Goal: Obtain resource: Download file/media

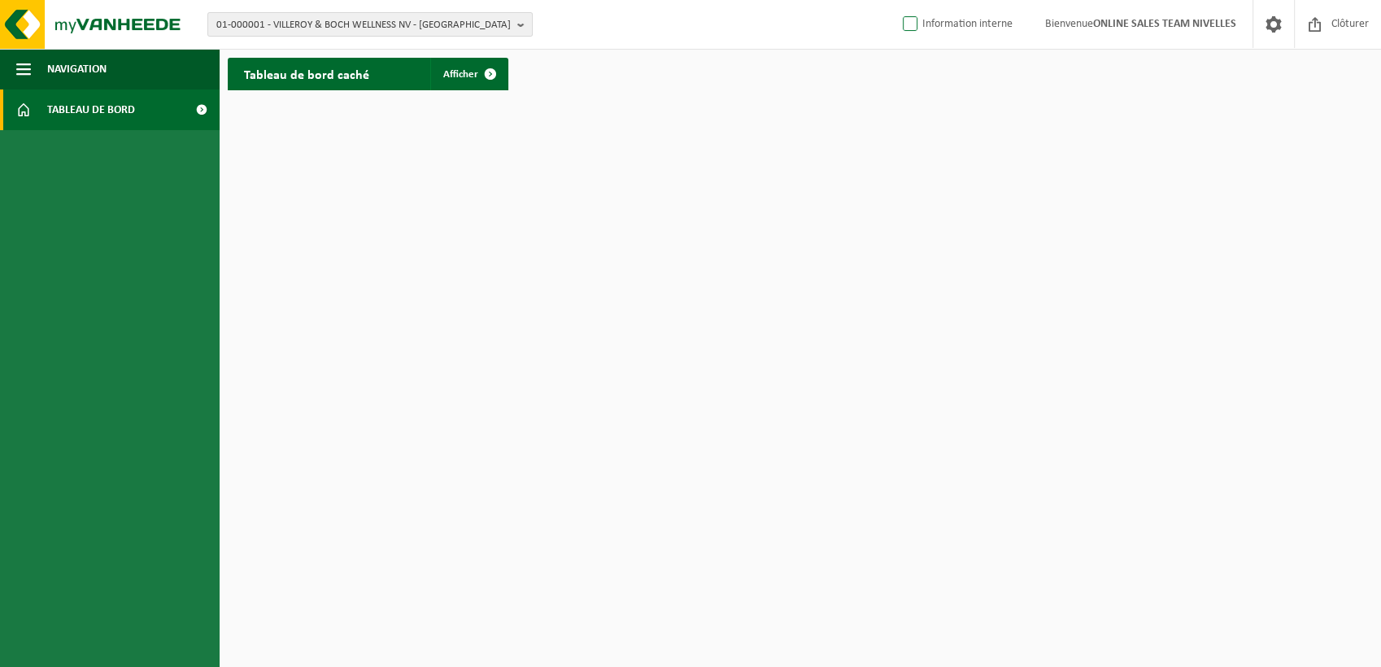
click at [923, 24] on label "Information interne" at bounding box center [955, 24] width 113 height 24
click at [897, 0] on input "Information interne" at bounding box center [896, -1] width 1 height 1
checkbox input "true"
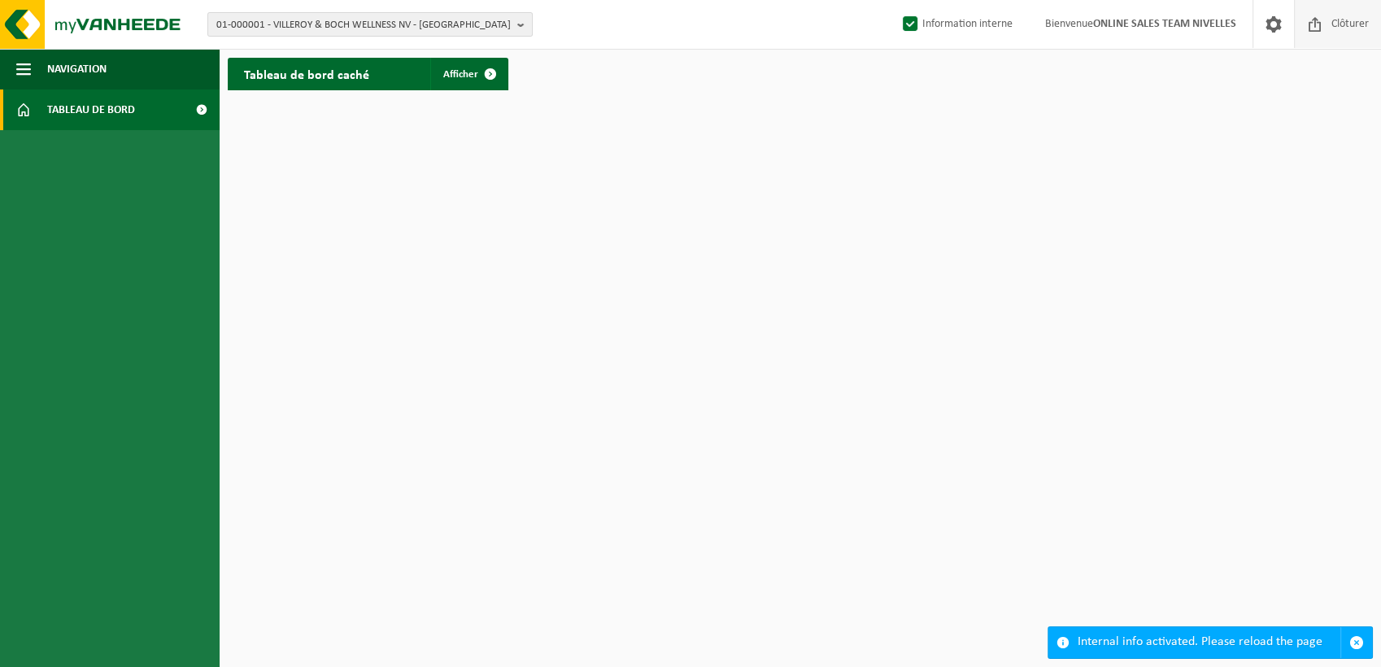
click at [1323, 24] on span at bounding box center [1315, 24] width 24 height 48
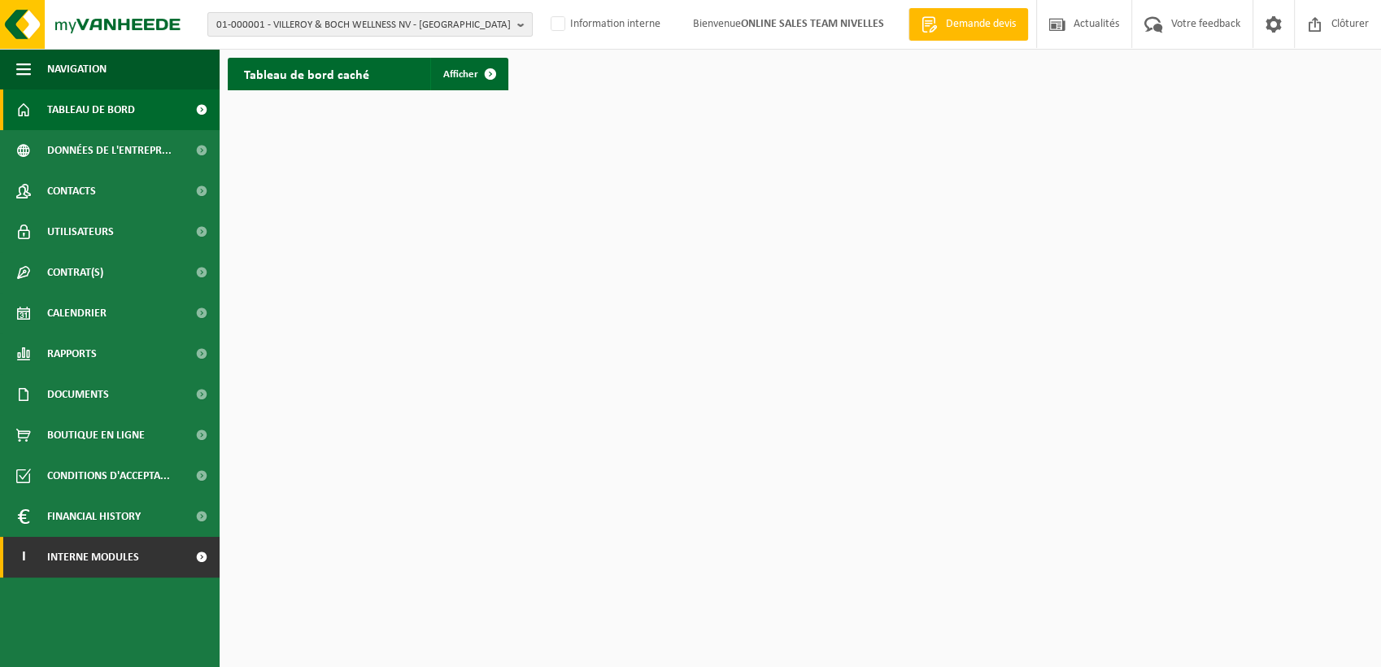
click at [156, 549] on link "I Interne modules" at bounding box center [110, 557] width 220 height 41
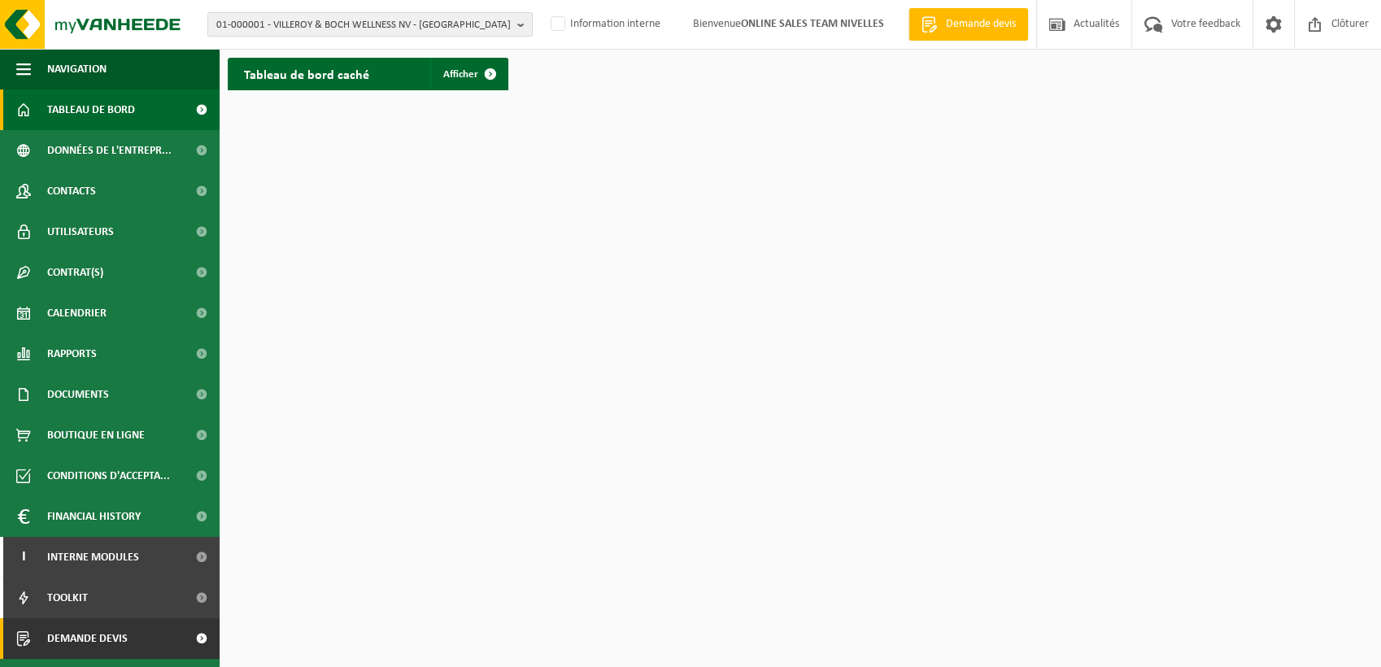
click at [184, 629] on span at bounding box center [201, 638] width 37 height 41
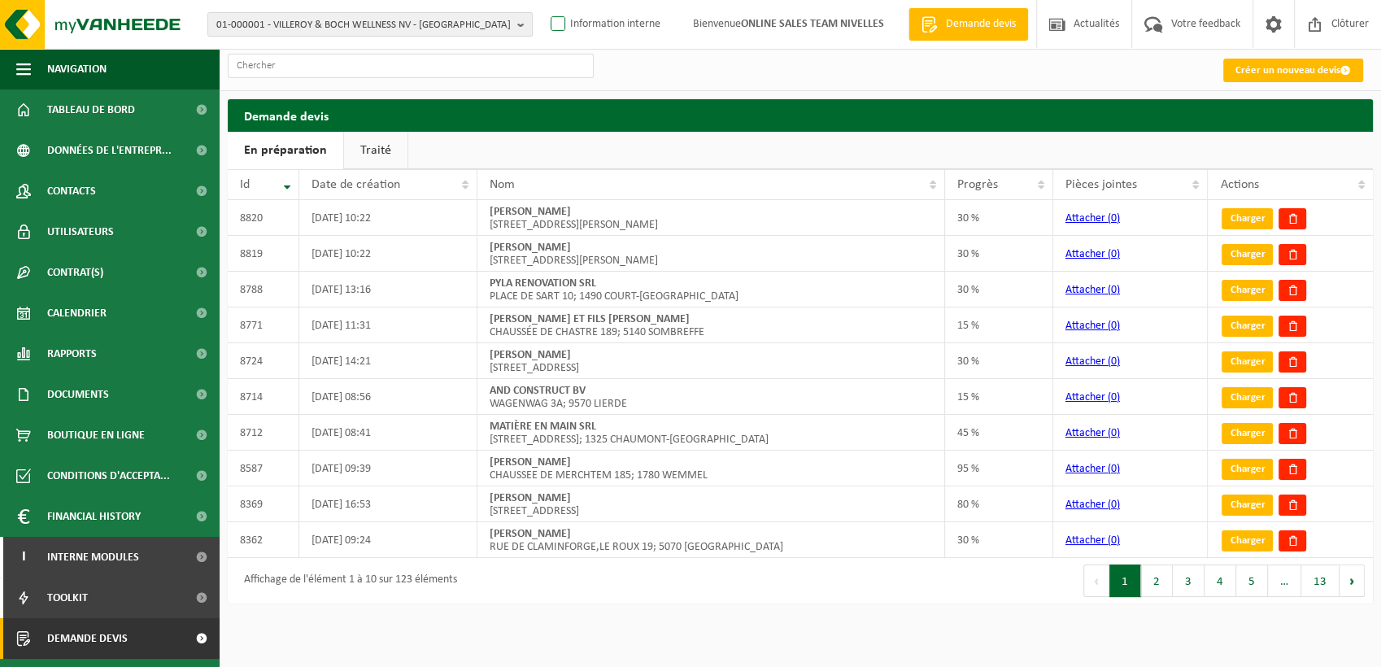
click at [599, 37] on label "Information interne" at bounding box center [603, 24] width 113 height 24
click at [545, 0] on input "Information interne" at bounding box center [544, -1] width 1 height 1
checkbox input "true"
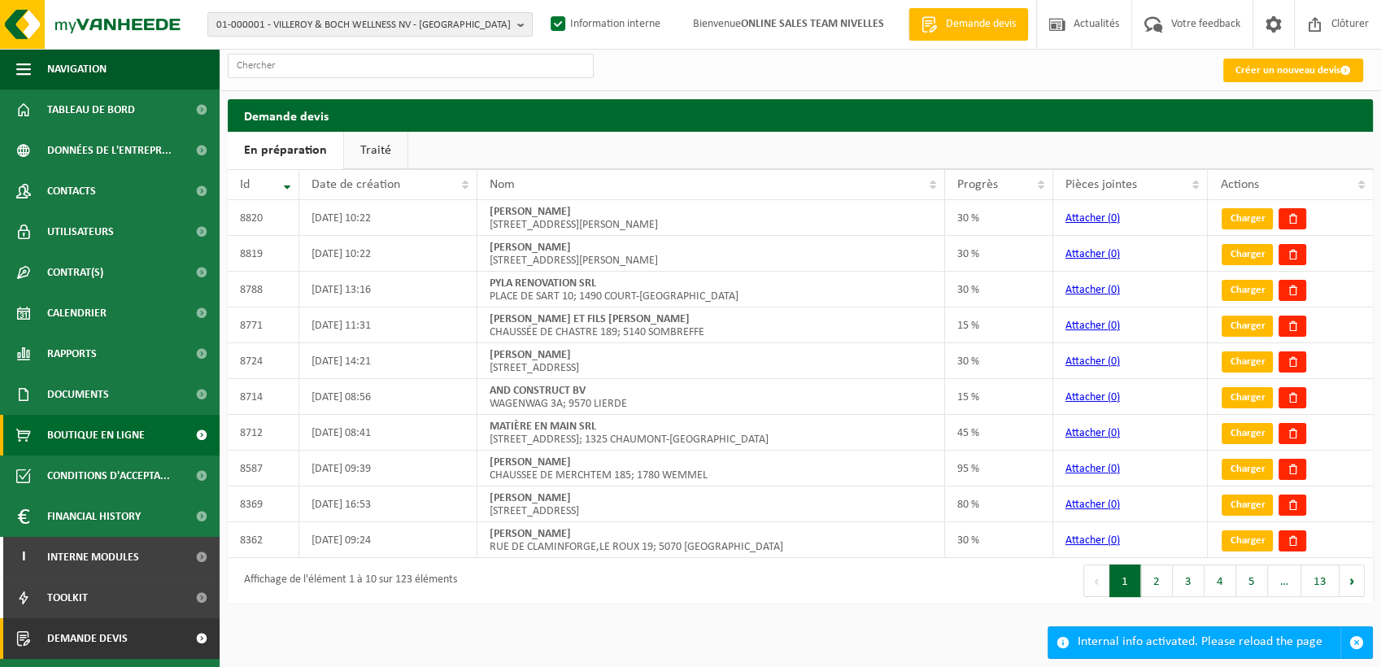
click at [130, 433] on span "Boutique en ligne" at bounding box center [96, 435] width 98 height 41
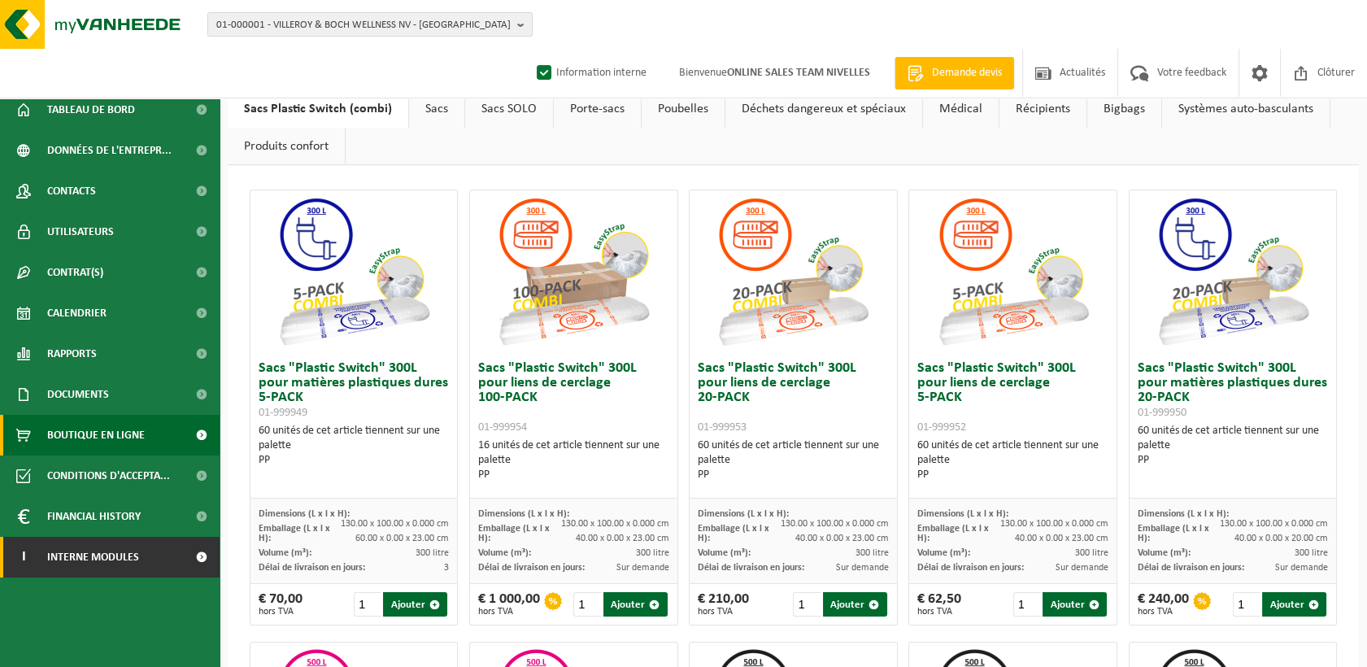
click at [124, 558] on span "Interne modules" at bounding box center [93, 557] width 92 height 41
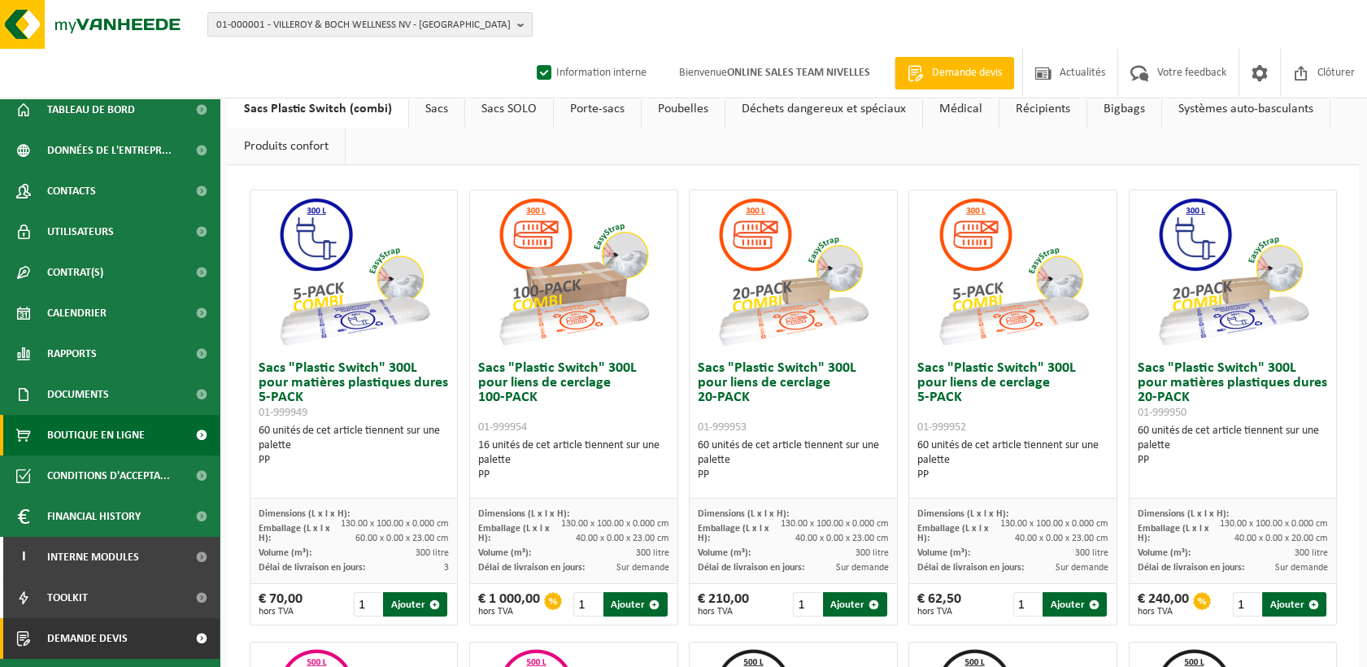
click at [122, 625] on span "Demande devis" at bounding box center [87, 638] width 81 height 41
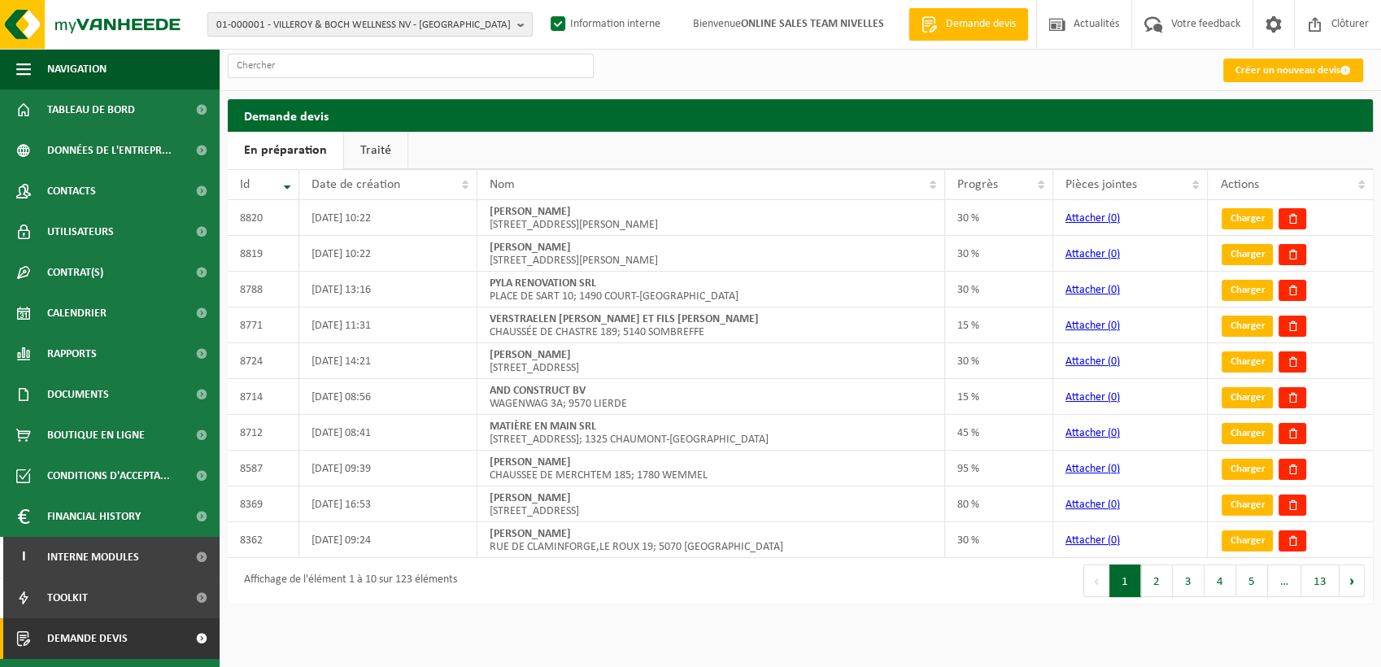
click at [1253, 131] on h2 "Demande devis" at bounding box center [800, 115] width 1145 height 32
click at [1217, 20] on div "01-000001 - VILLEROY & BOCH WELLNESS NV - [GEOGRAPHIC_DATA] 01-000001 - VILLERO…" at bounding box center [690, 25] width 1381 height 50
click at [424, 26] on span "01-000001 - VILLEROY & BOCH WELLNESS NV - [GEOGRAPHIC_DATA]" at bounding box center [363, 25] width 294 height 24
type input "a"
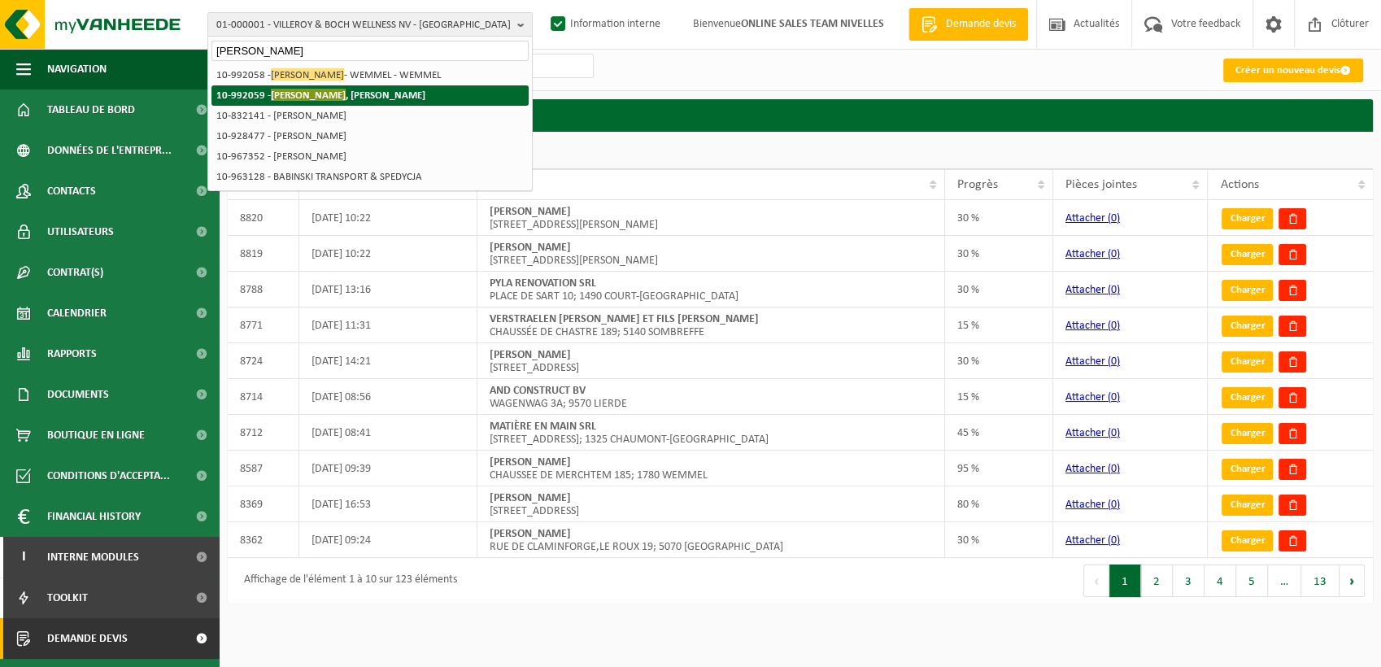
type input "[PERSON_NAME]"
click at [342, 94] on strong "10-992059 - [PERSON_NAME]" at bounding box center [320, 95] width 209 height 12
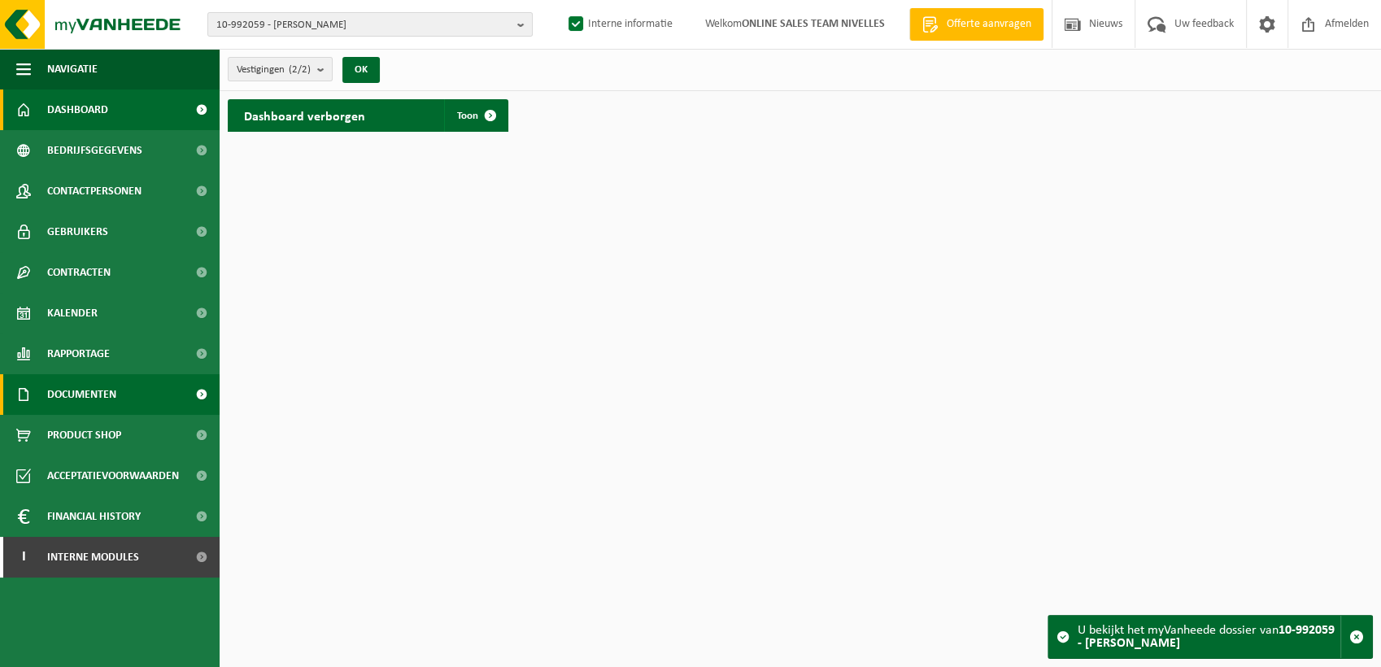
click at [107, 398] on span "Documenten" at bounding box center [81, 394] width 69 height 41
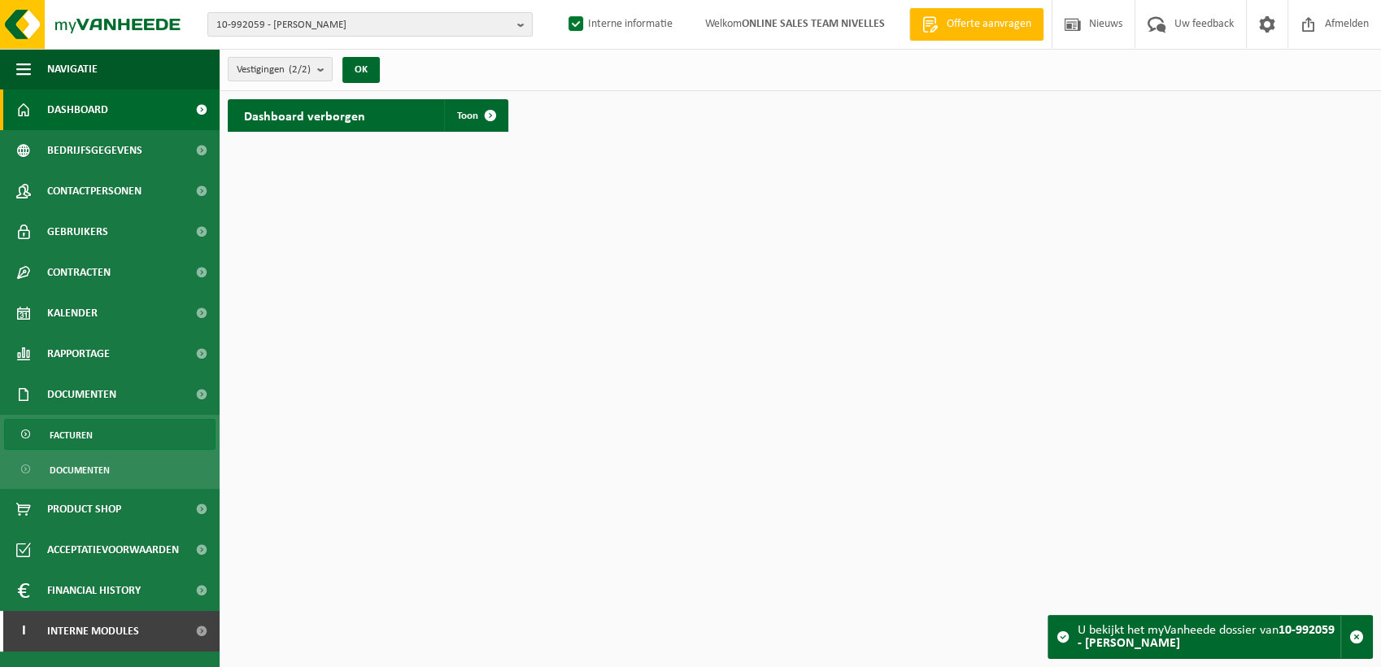
click at [98, 431] on link "Facturen" at bounding box center [109, 434] width 211 height 31
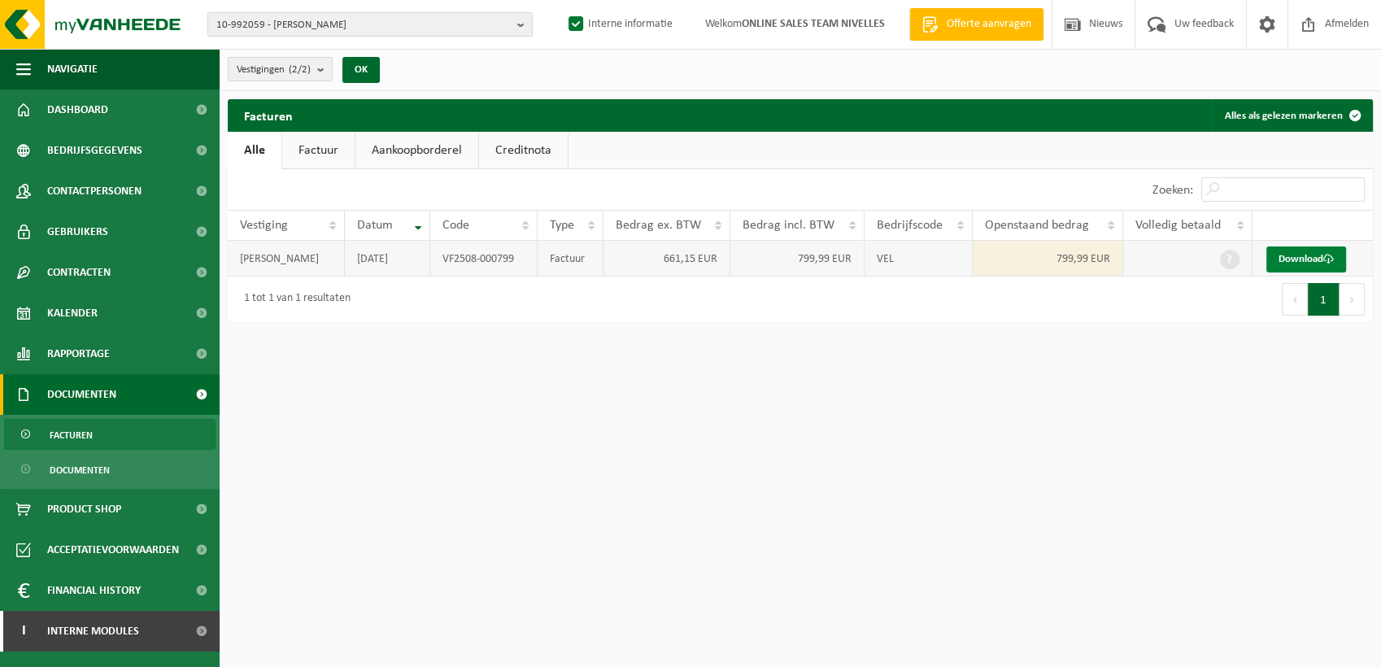
click at [1309, 259] on link "Download" at bounding box center [1306, 259] width 80 height 26
